Goal: Task Accomplishment & Management: Complete application form

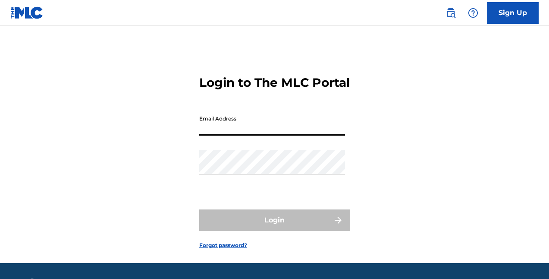
type input "[EMAIL_ADDRESS][DOMAIN_NAME]"
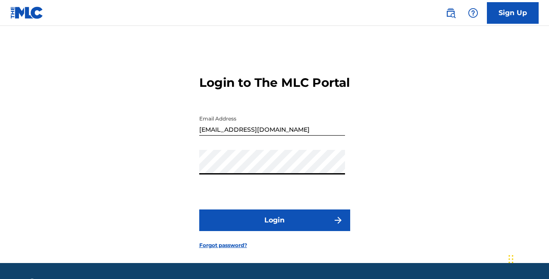
click at [293, 227] on button "Login" at bounding box center [274, 220] width 151 height 22
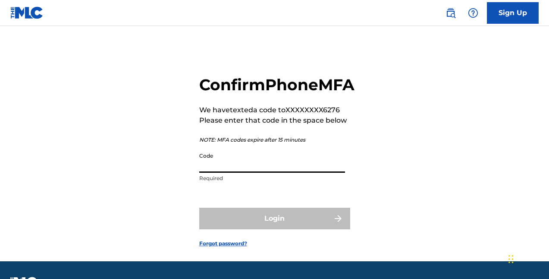
click at [247, 173] on input "Code" at bounding box center [272, 160] width 146 height 25
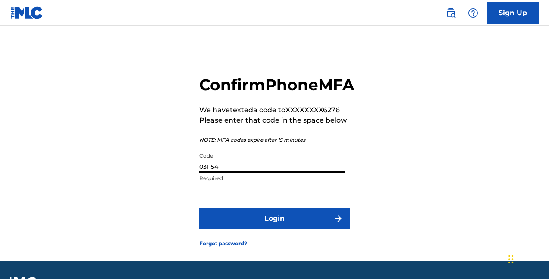
type input "031154"
click at [325, 229] on button "Login" at bounding box center [274, 219] width 151 height 22
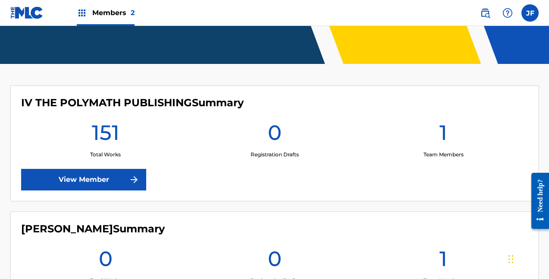
scroll to position [188, 0]
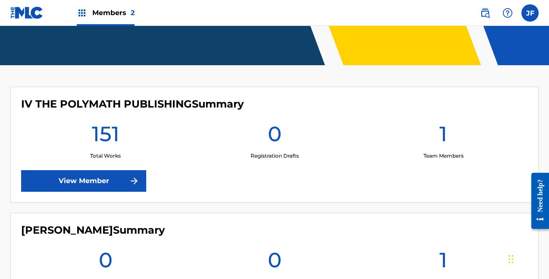
click at [79, 170] on link "View Member" at bounding box center [83, 181] width 125 height 22
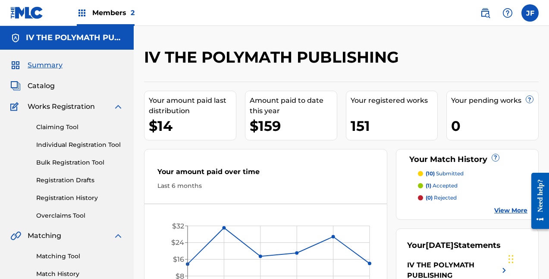
click at [83, 143] on link "Individual Registration Tool" at bounding box center [79, 144] width 87 height 9
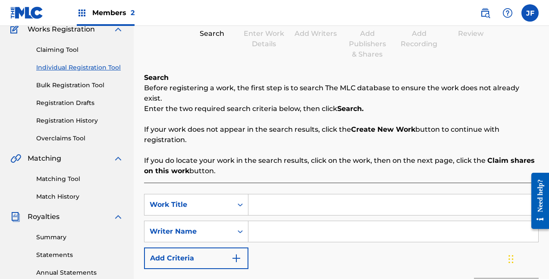
scroll to position [107, 0]
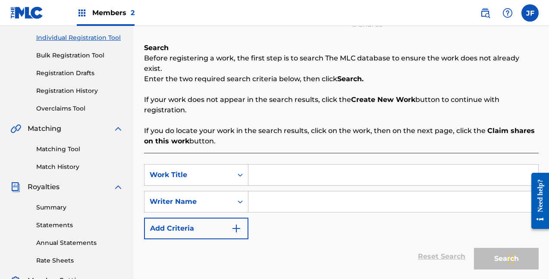
click at [271, 164] on input "Search Form" at bounding box center [394, 174] width 290 height 21
type input "No One To Trust"
click at [318, 191] on input "Search Form" at bounding box center [394, 201] width 290 height 21
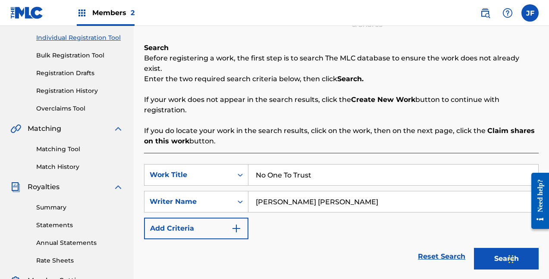
type input "[PERSON_NAME] [PERSON_NAME]"
click at [233, 223] on img "Search Form" at bounding box center [236, 228] width 10 height 10
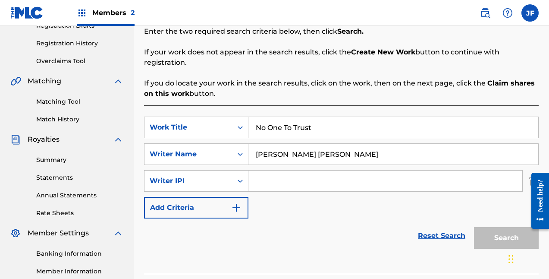
scroll to position [154, 0]
click at [280, 170] on input "Search Form" at bounding box center [386, 180] width 274 height 21
paste input "733020295"
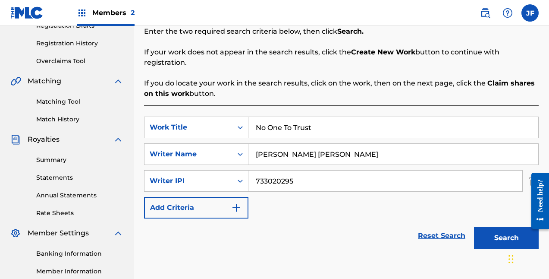
type input "733020295"
click at [198, 200] on button "Add Criteria" at bounding box center [196, 208] width 104 height 22
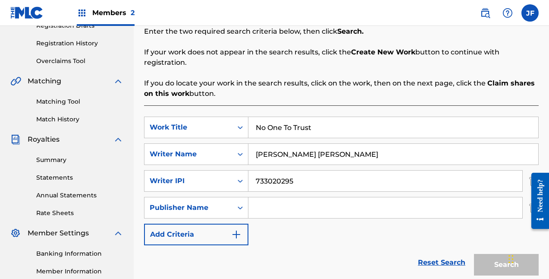
click at [273, 197] on input "Search Form" at bounding box center [386, 207] width 274 height 21
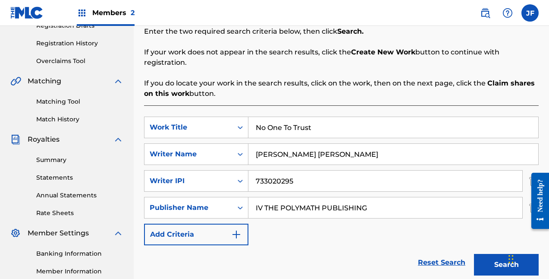
type input "IV THE POLYMATH PUBLISHING"
click at [199, 226] on button "Add Criteria" at bounding box center [196, 234] width 104 height 22
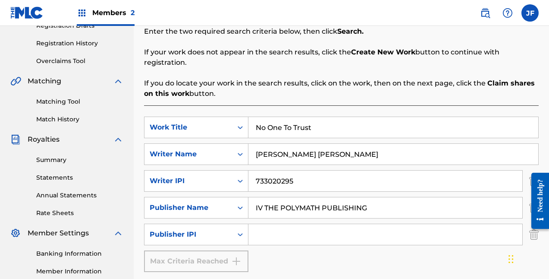
click at [290, 224] on input "Search Form" at bounding box center [386, 234] width 274 height 21
paste input "706637439"
type input "706637439"
click at [209, 253] on div "Max Criteria Reached" at bounding box center [196, 261] width 104 height 22
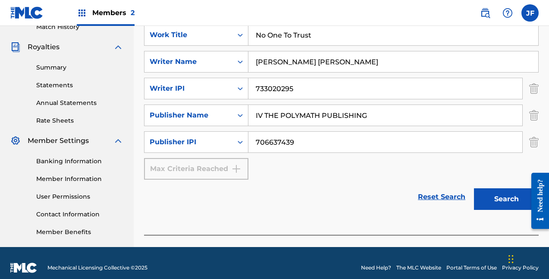
scroll to position [248, 0]
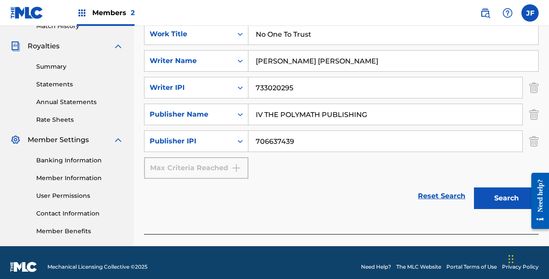
click at [513, 190] on button "Search" at bounding box center [506, 198] width 65 height 22
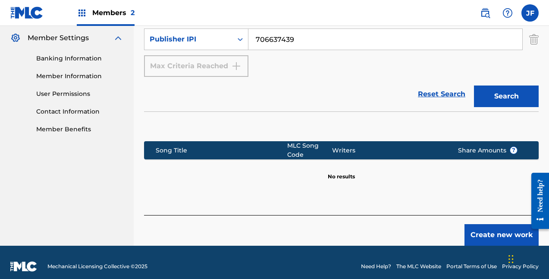
scroll to position [347, 0]
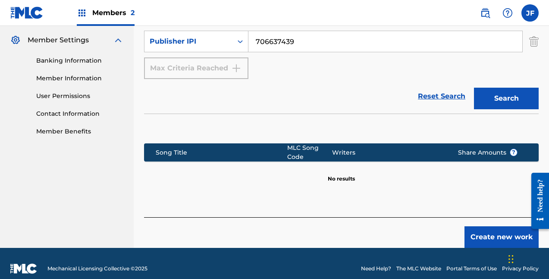
click at [482, 230] on button "Create new work" at bounding box center [502, 237] width 74 height 22
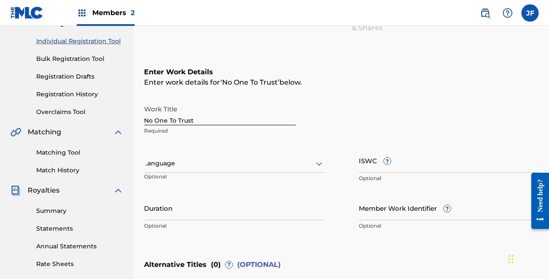
scroll to position [104, 0]
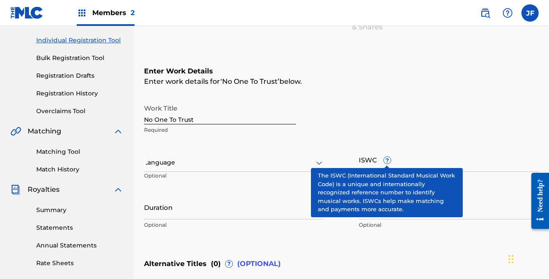
click at [388, 160] on span "?" at bounding box center [387, 160] width 7 height 7
click at [388, 160] on input "ISWC ?" at bounding box center [449, 159] width 180 height 25
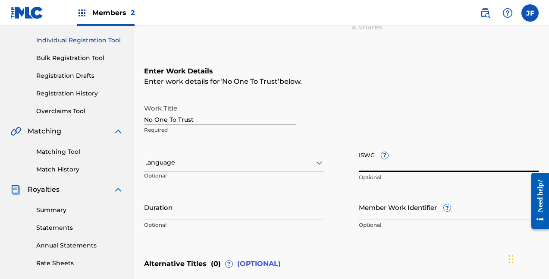
click at [388, 160] on input "ISWC ?" at bounding box center [449, 159] width 180 height 25
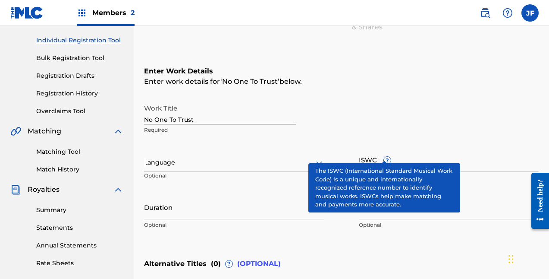
click at [384, 157] on span "?" at bounding box center [387, 160] width 7 height 7
click at [384, 157] on input "ISWC ?" at bounding box center [449, 159] width 180 height 25
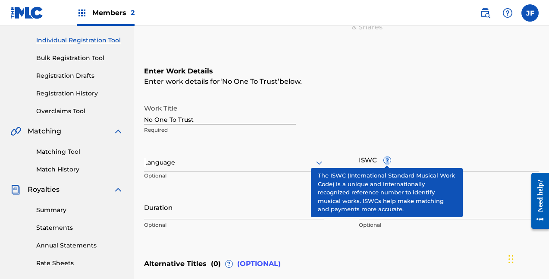
click at [384, 157] on span "?" at bounding box center [387, 160] width 7 height 7
click at [384, 157] on input "ISWC ?" at bounding box center [449, 159] width 180 height 25
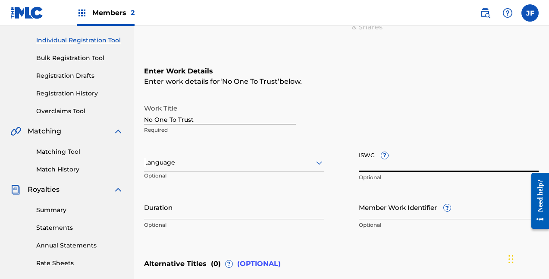
click at [380, 139] on div "Work Title No One To Trust Required Language Optional ISWC ? Optional Duration …" at bounding box center [341, 167] width 395 height 134
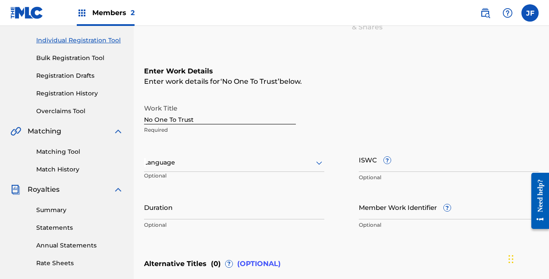
click at [172, 165] on div at bounding box center [234, 162] width 180 height 11
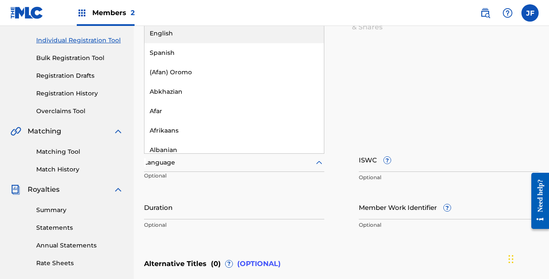
click at [165, 38] on div "English" at bounding box center [234, 33] width 179 height 19
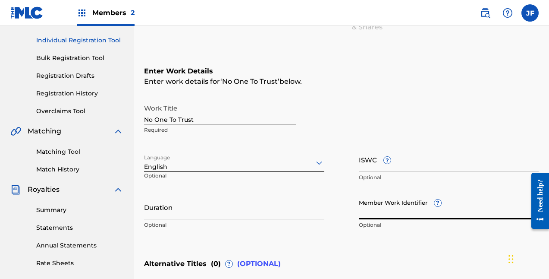
click at [398, 216] on input "Member Work Identifier ?" at bounding box center [449, 207] width 180 height 25
click at [439, 207] on input "Member Work Identifier ?" at bounding box center [449, 207] width 180 height 25
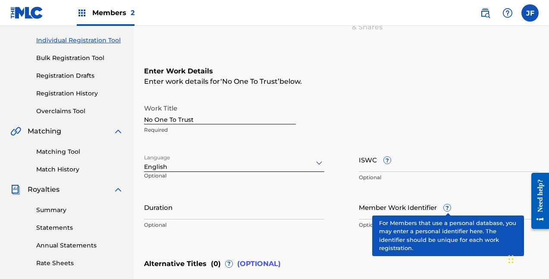
click at [436, 200] on div "Member Work Identifier ? Optional" at bounding box center [449, 214] width 180 height 39
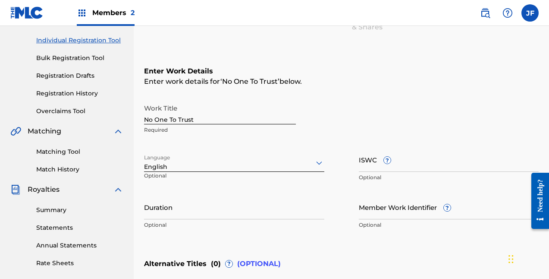
click at [436, 200] on div "Member Work Identifier ? Optional" at bounding box center [449, 214] width 180 height 39
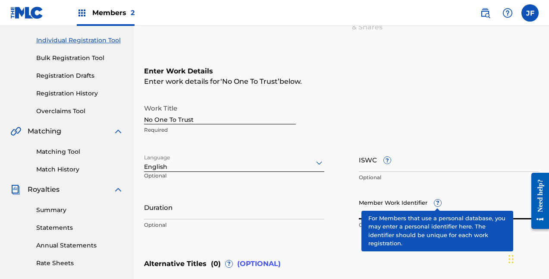
click at [439, 203] on span "?" at bounding box center [437, 202] width 7 height 7
click at [439, 203] on input "Member Work Identifier ?" at bounding box center [449, 207] width 180 height 25
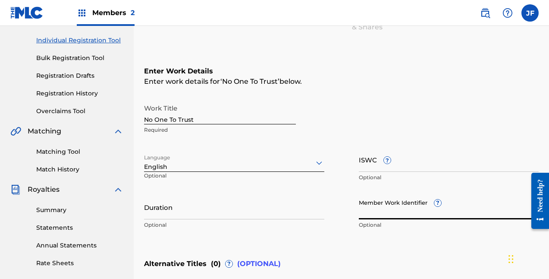
click at [221, 211] on input "Duration" at bounding box center [234, 207] width 180 height 25
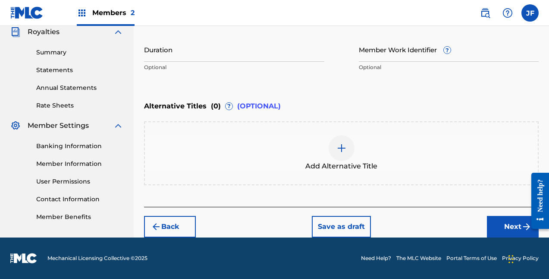
click at [504, 223] on button "Next" at bounding box center [513, 227] width 52 height 22
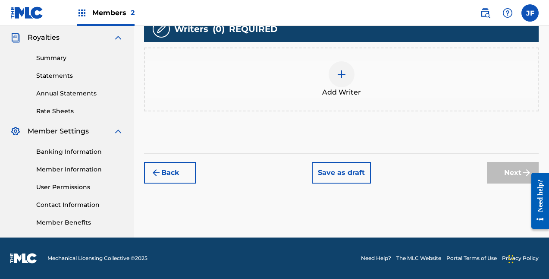
click at [343, 91] on span "Add Writer" at bounding box center [341, 92] width 39 height 10
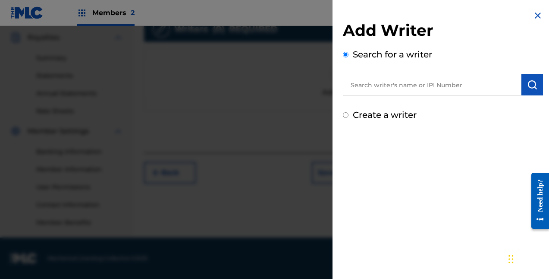
click at [387, 90] on input "text" at bounding box center [432, 85] width 179 height 22
click at [382, 88] on input "text" at bounding box center [432, 85] width 179 height 22
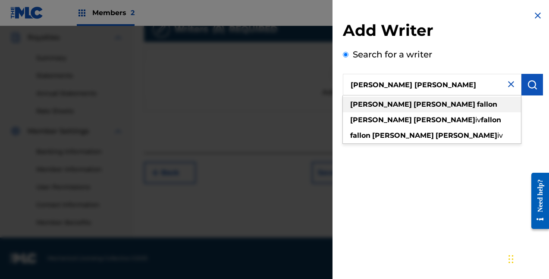
click at [475, 107] on span at bounding box center [476, 104] width 2 height 8
type input "[PERSON_NAME] [PERSON_NAME]"
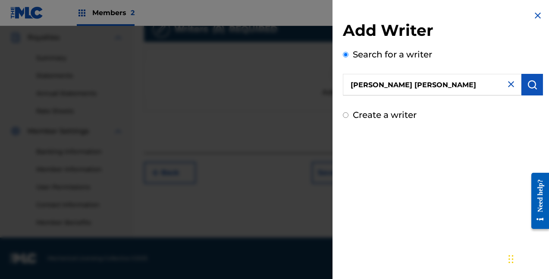
click at [523, 86] on button "submit" at bounding box center [533, 85] width 22 height 22
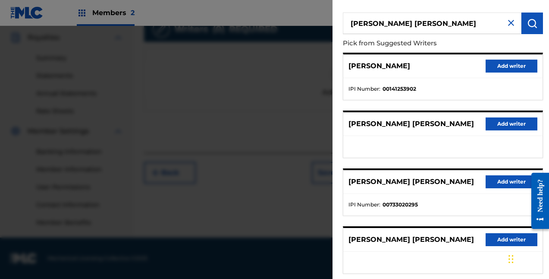
scroll to position [65, 0]
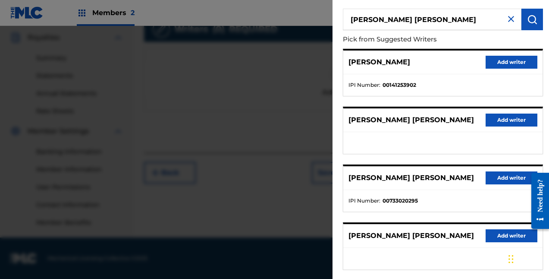
click at [495, 176] on button "Add writer" at bounding box center [512, 177] width 52 height 13
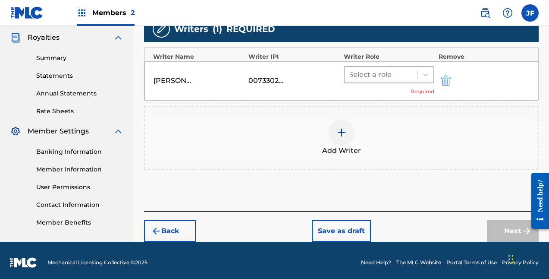
click at [403, 76] on div at bounding box center [381, 75] width 64 height 12
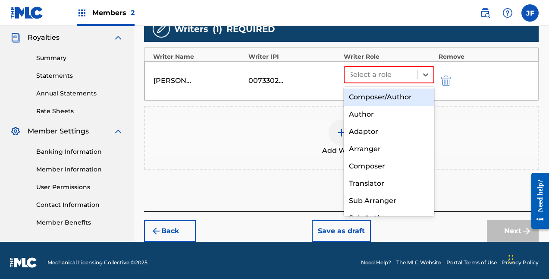
click at [388, 95] on div "Composer/Author" at bounding box center [389, 96] width 91 height 17
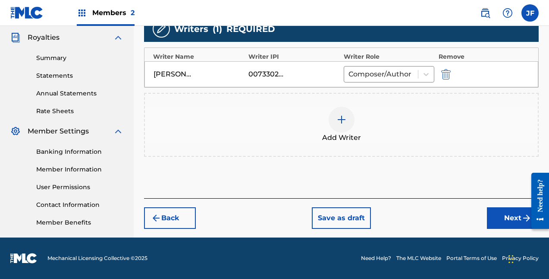
click at [513, 214] on button "Next" at bounding box center [513, 218] width 52 height 22
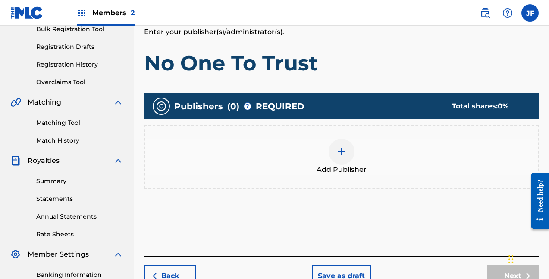
scroll to position [138, 0]
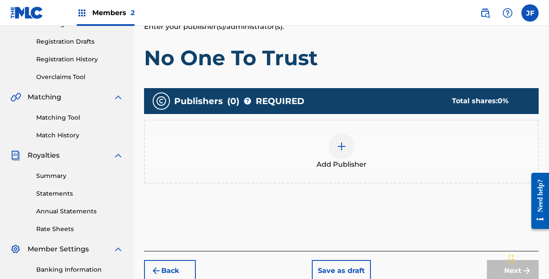
click at [333, 145] on div at bounding box center [342, 146] width 26 height 26
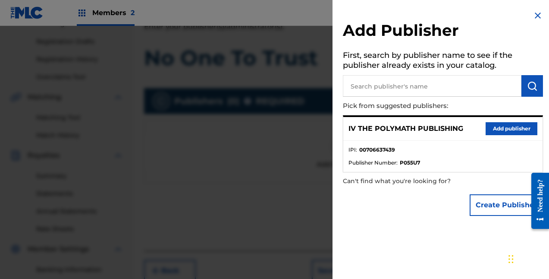
click at [505, 129] on button "Add publisher" at bounding box center [512, 128] width 52 height 13
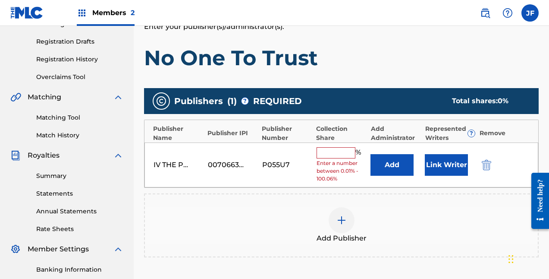
click at [342, 150] on input "text" at bounding box center [336, 152] width 39 height 11
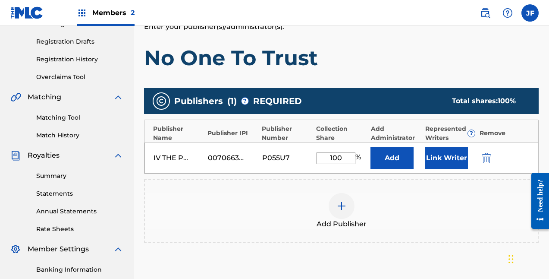
type input "100"
click at [442, 162] on button "Link Writer" at bounding box center [446, 158] width 43 height 22
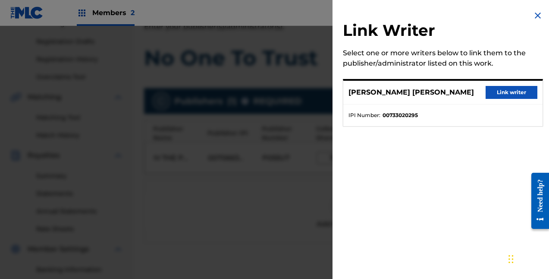
click at [493, 96] on button "Link writer" at bounding box center [512, 92] width 52 height 13
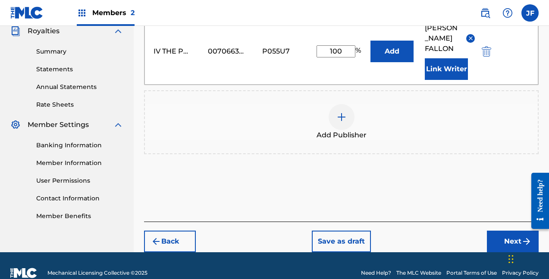
scroll to position [266, 0]
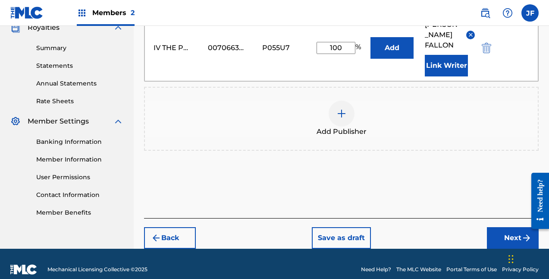
click at [493, 244] on button "Next" at bounding box center [513, 238] width 52 height 22
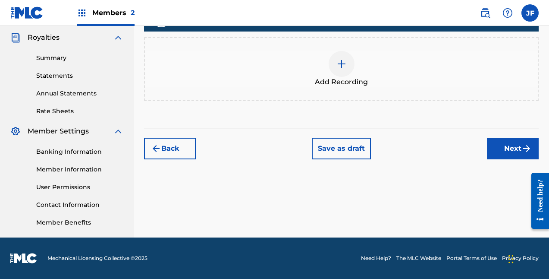
scroll to position [209, 0]
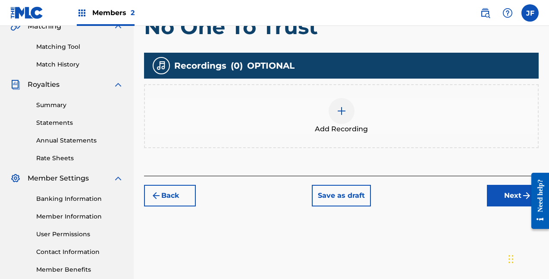
click at [340, 120] on div at bounding box center [342, 111] width 26 height 26
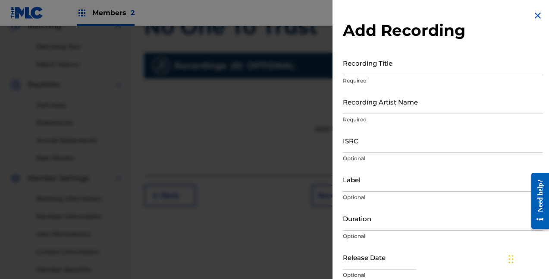
click at [378, 60] on input "Recording Title" at bounding box center [443, 62] width 200 height 25
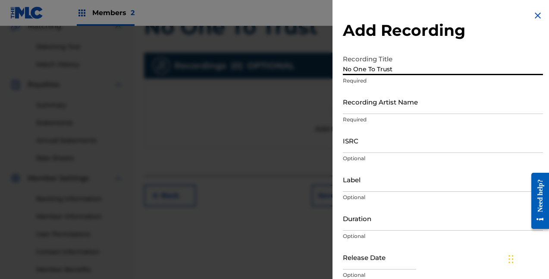
type input "No One To Trust"
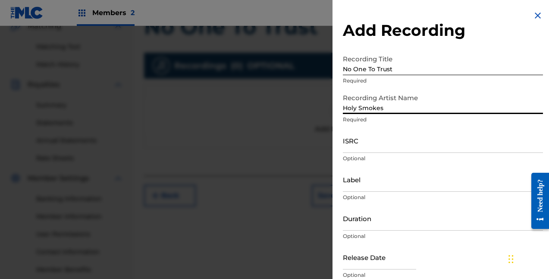
type input "Holy Smokes"
click at [366, 145] on input "ISRC" at bounding box center [443, 140] width 200 height 25
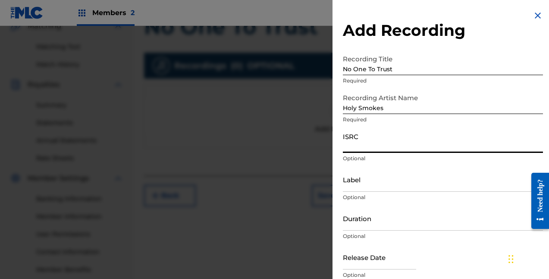
paste input "usl4q2548749"
type input "usl4q2548749"
click at [358, 179] on input "Label" at bounding box center [443, 179] width 200 height 25
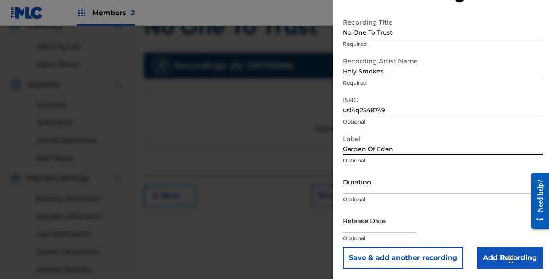
scroll to position [37, 0]
type input "Garden Of Eden"
select select "7"
select select "2025"
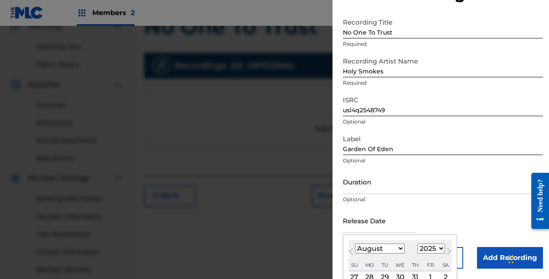
click at [372, 217] on input "text" at bounding box center [379, 220] width 73 height 25
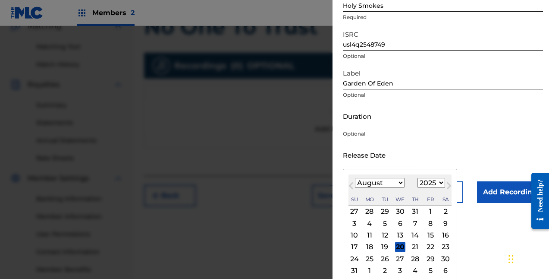
scroll to position [102, 0]
click at [370, 245] on div "18" at bounding box center [370, 247] width 10 height 10
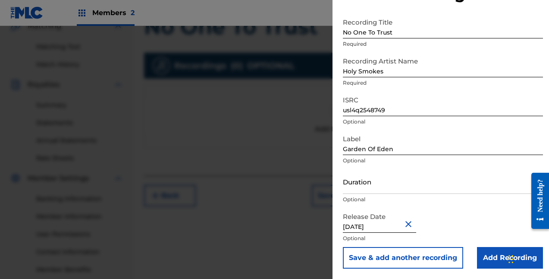
type input "[DATE]"
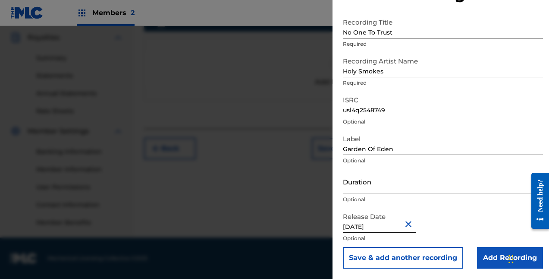
scroll to position [256, 0]
click at [483, 257] on input "Add Recording" at bounding box center [510, 258] width 66 height 22
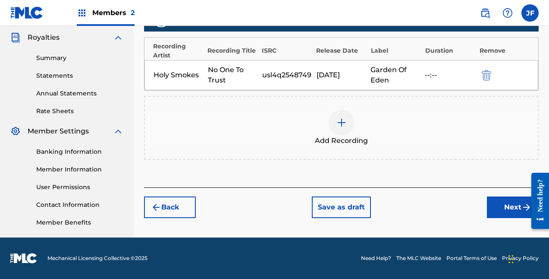
click at [507, 214] on button "Next" at bounding box center [513, 207] width 52 height 22
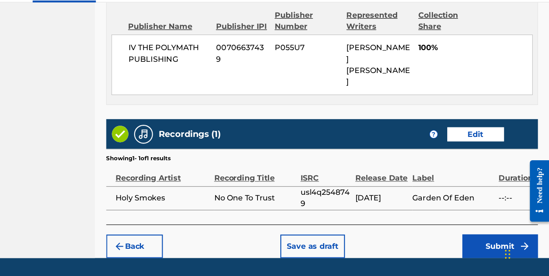
scroll to position [475, 0]
click at [470, 238] on button "Submit" at bounding box center [504, 249] width 69 height 22
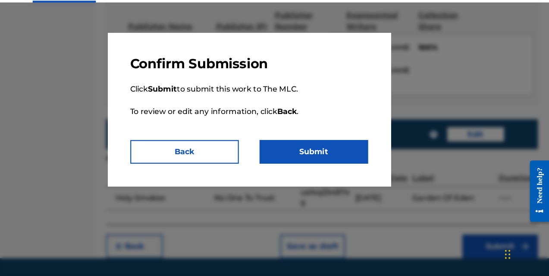
click at [302, 151] on button "Submit" at bounding box center [333, 162] width 99 height 22
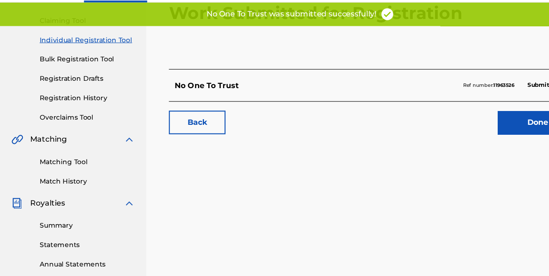
scroll to position [99, 0]
